Goal: Navigation & Orientation: Find specific page/section

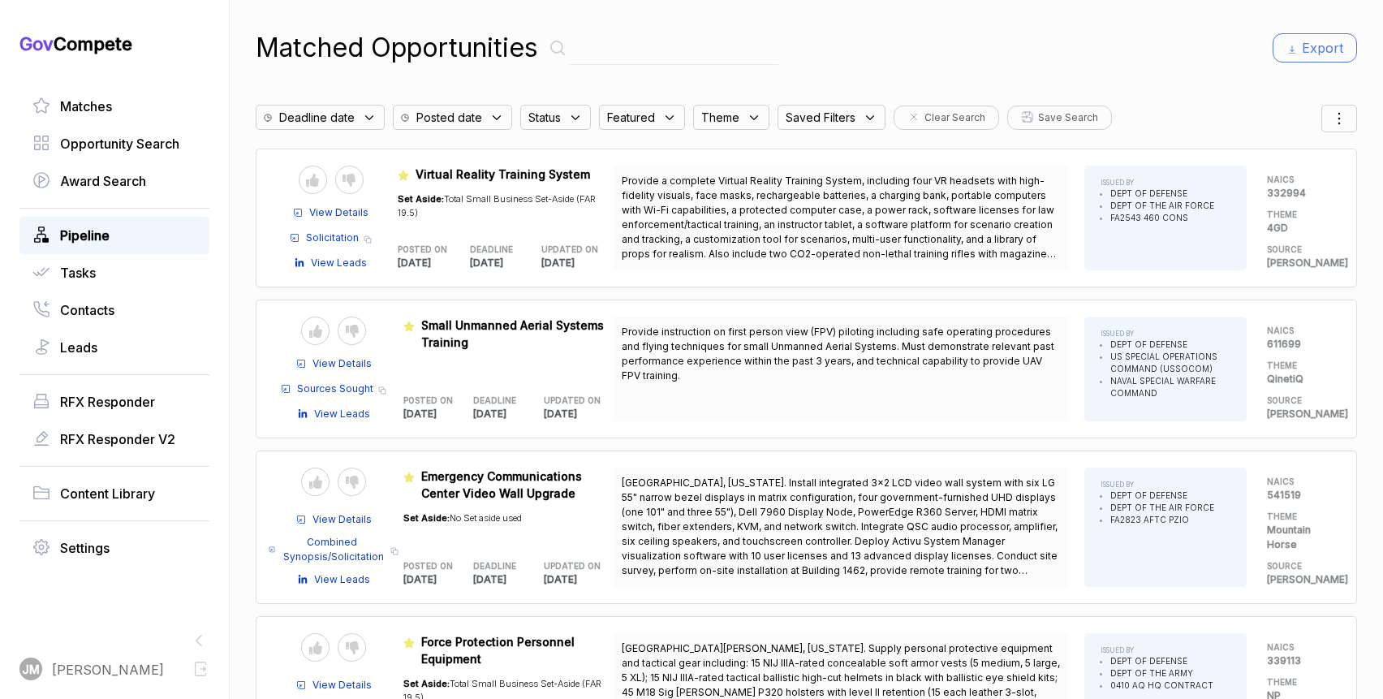
click at [88, 221] on div "Pipeline" at bounding box center [114, 235] width 190 height 37
click at [87, 234] on span "Pipeline" at bounding box center [85, 235] width 50 height 19
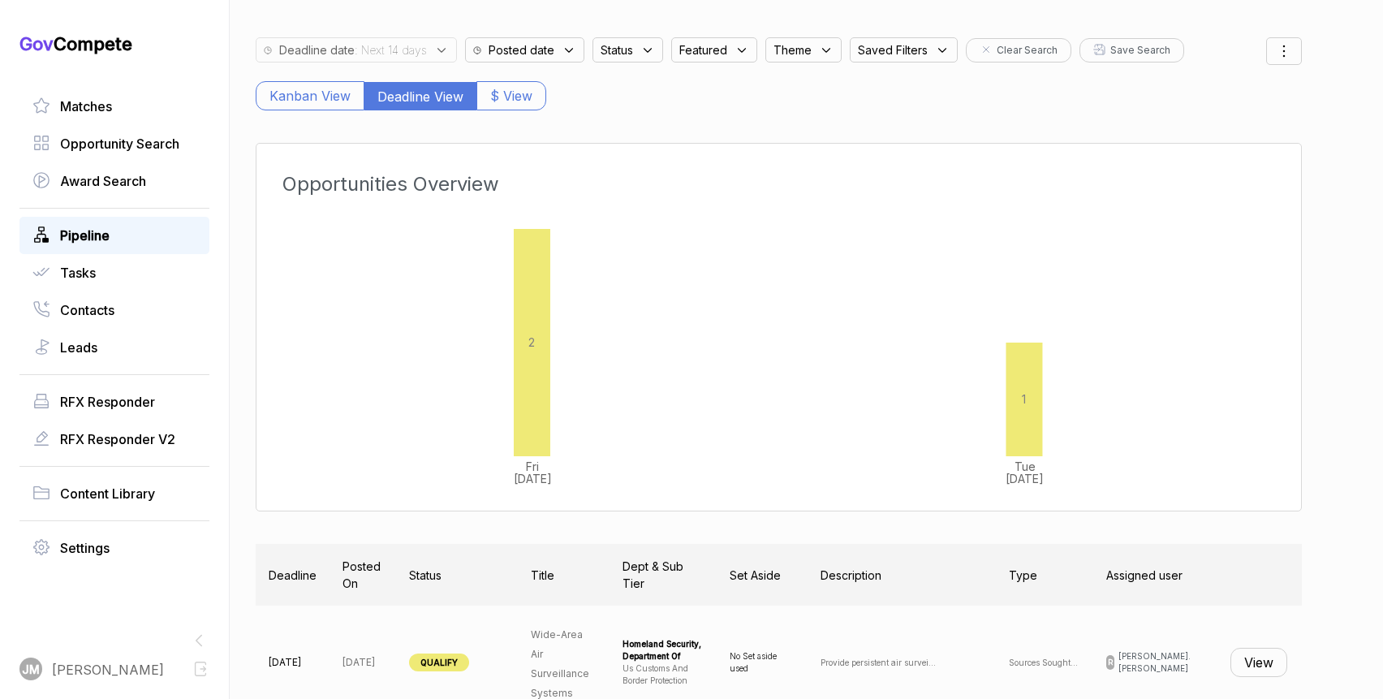
scroll to position [63, 0]
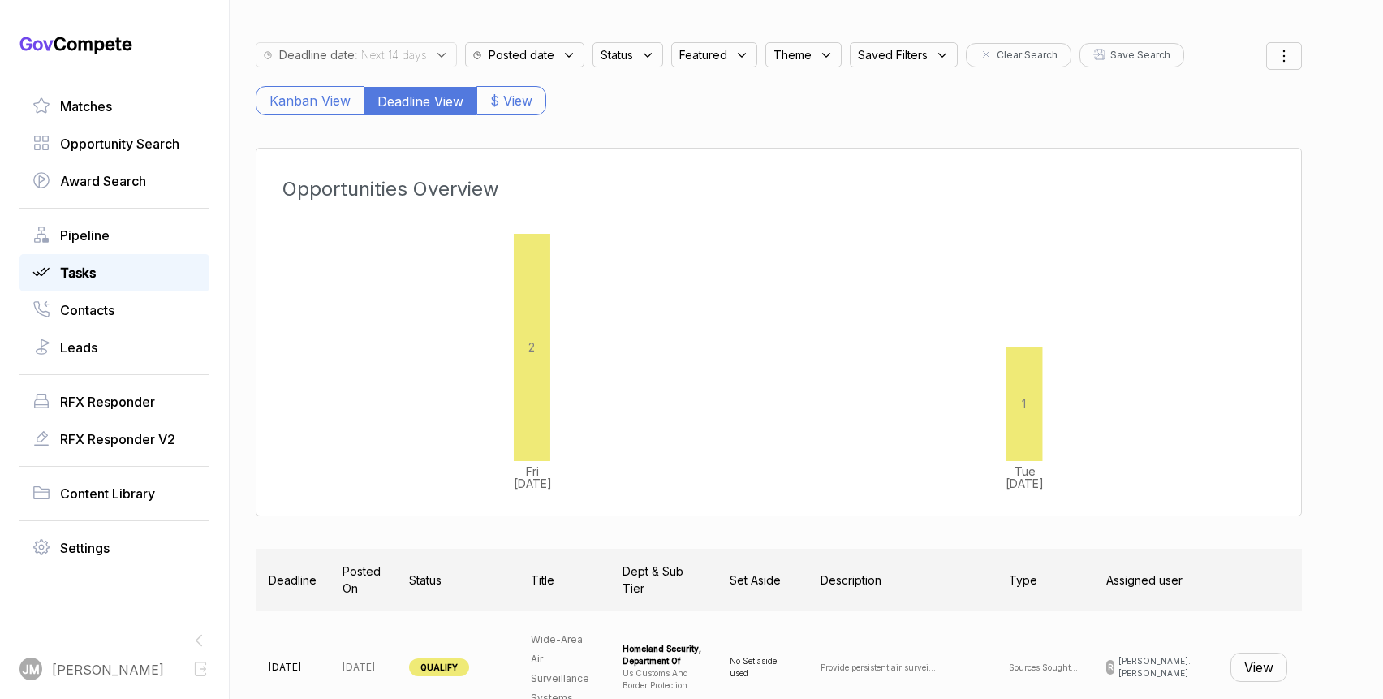
click at [88, 273] on span "Tasks" at bounding box center [78, 272] width 36 height 19
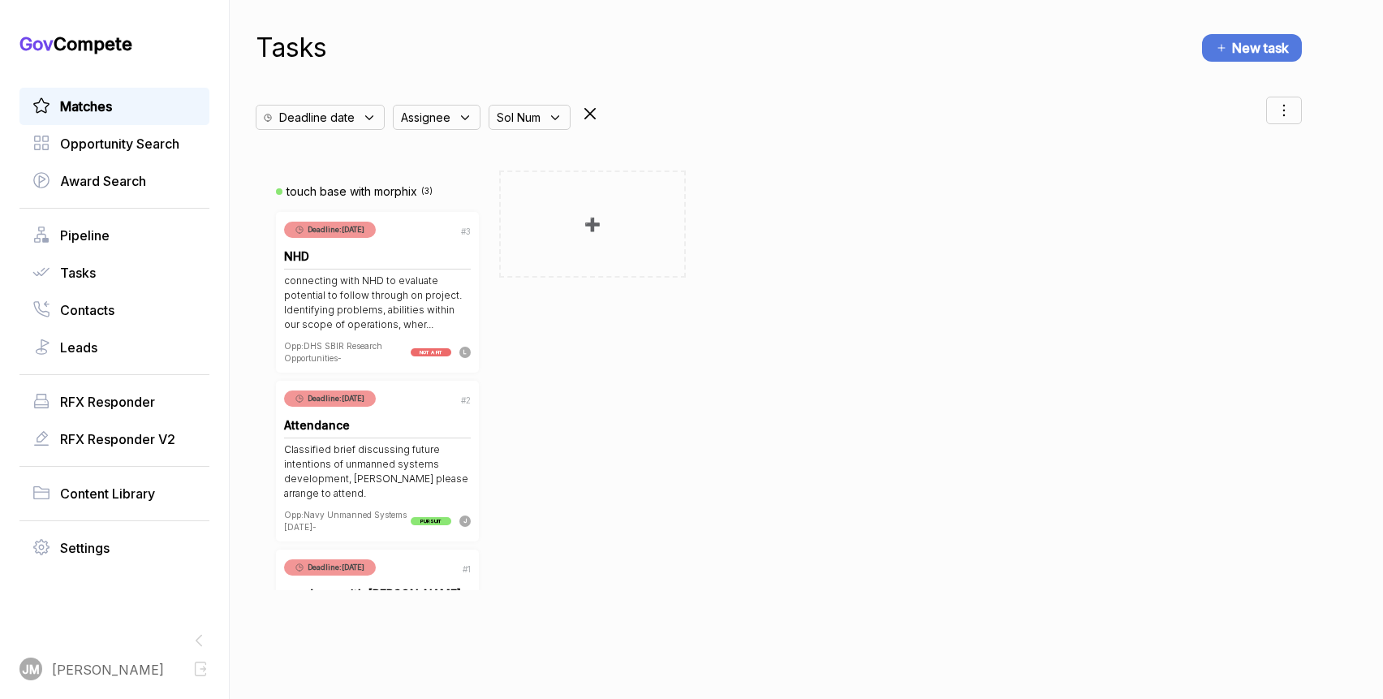
click at [89, 108] on span "Matches" at bounding box center [86, 106] width 52 height 19
